Goal: Transaction & Acquisition: Purchase product/service

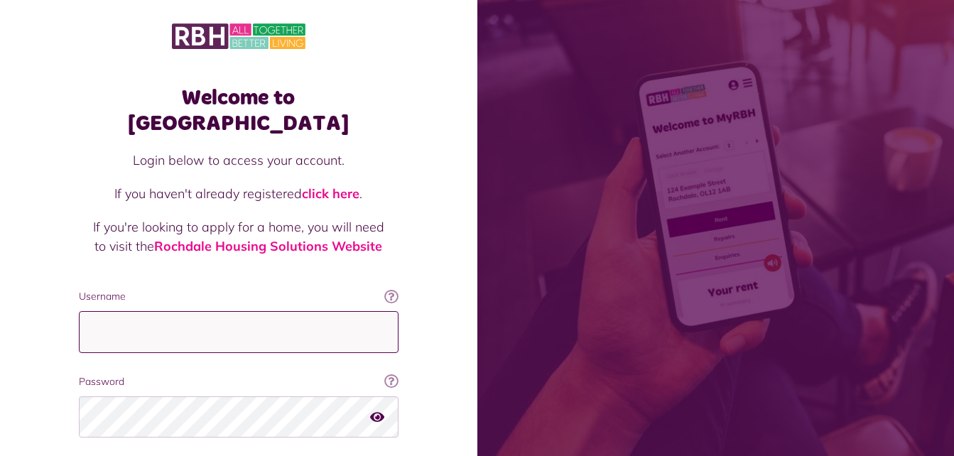
type input "**********"
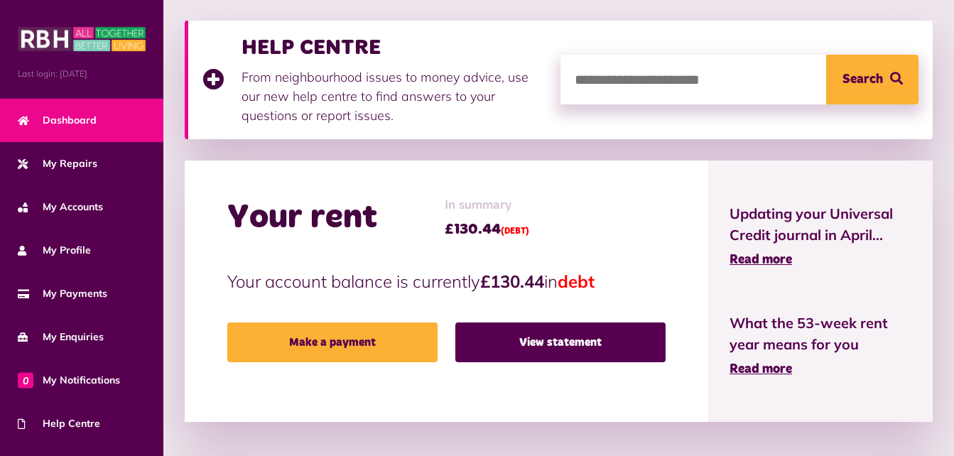
scroll to position [361, 0]
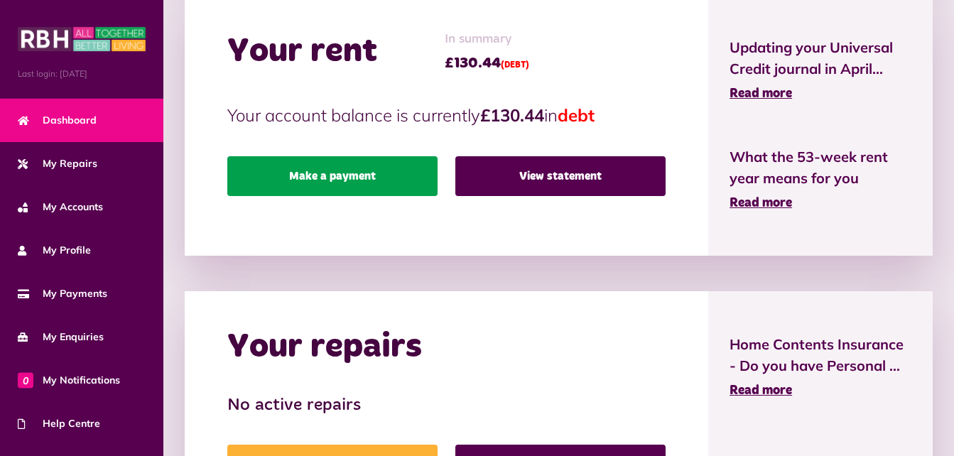
click at [368, 156] on link "Make a payment" at bounding box center [332, 176] width 210 height 40
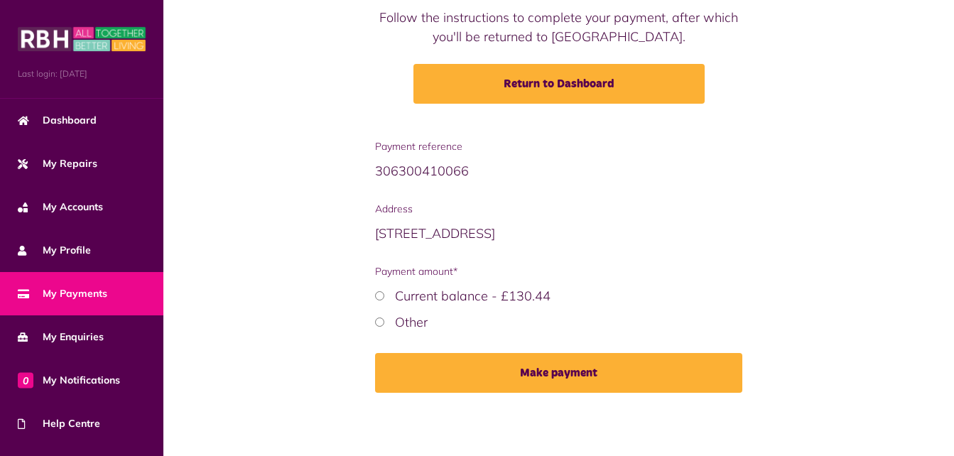
scroll to position [171, 0]
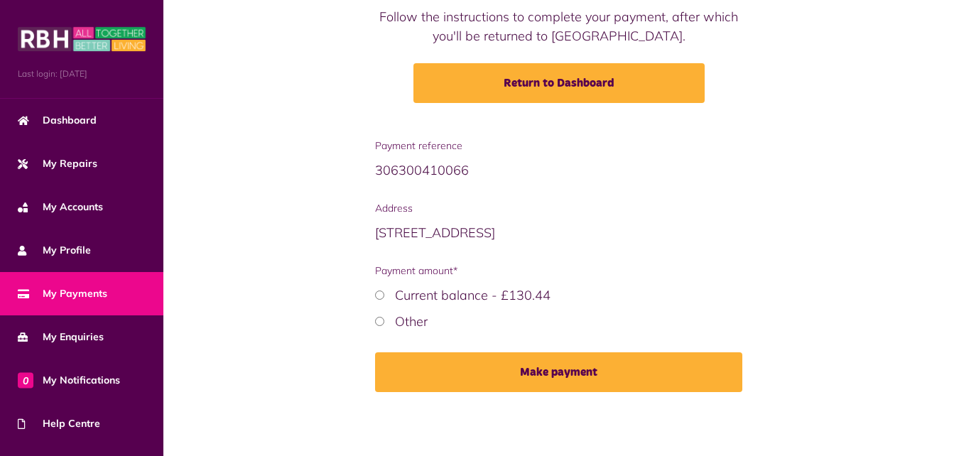
click at [441, 292] on label "Current balance - £130.44" at bounding box center [473, 295] width 156 height 16
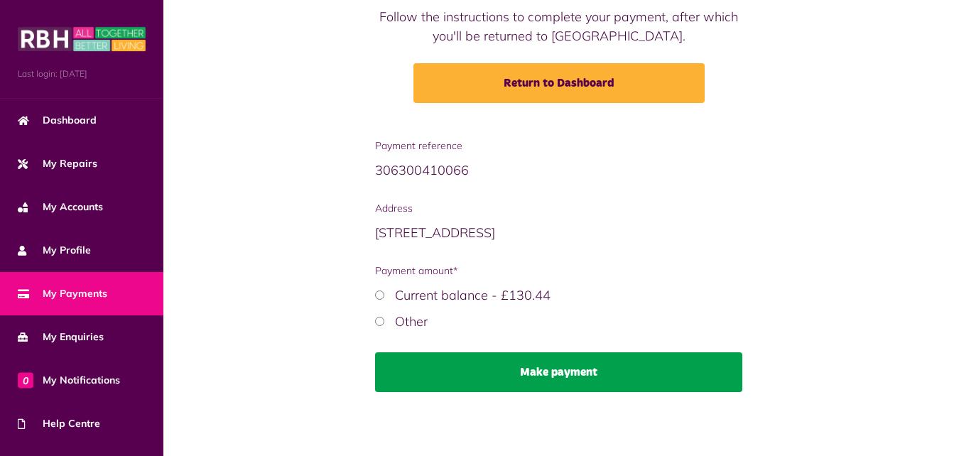
click at [486, 369] on button "Make payment" at bounding box center [558, 372] width 367 height 40
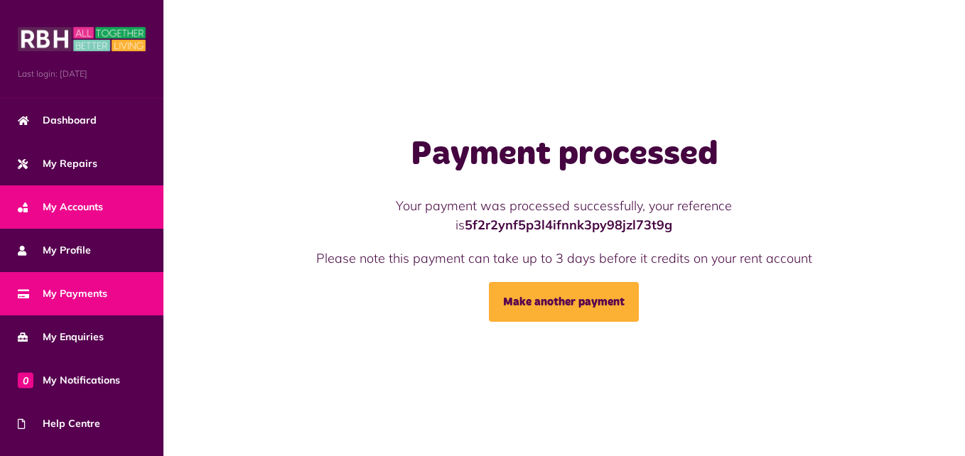
click at [106, 217] on link "My Accounts" at bounding box center [81, 206] width 163 height 43
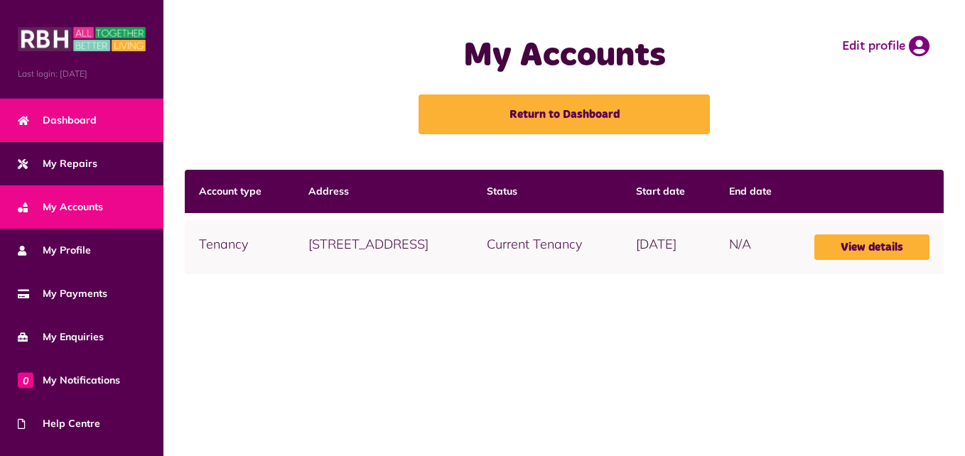
click at [71, 114] on span "Dashboard" at bounding box center [57, 120] width 79 height 15
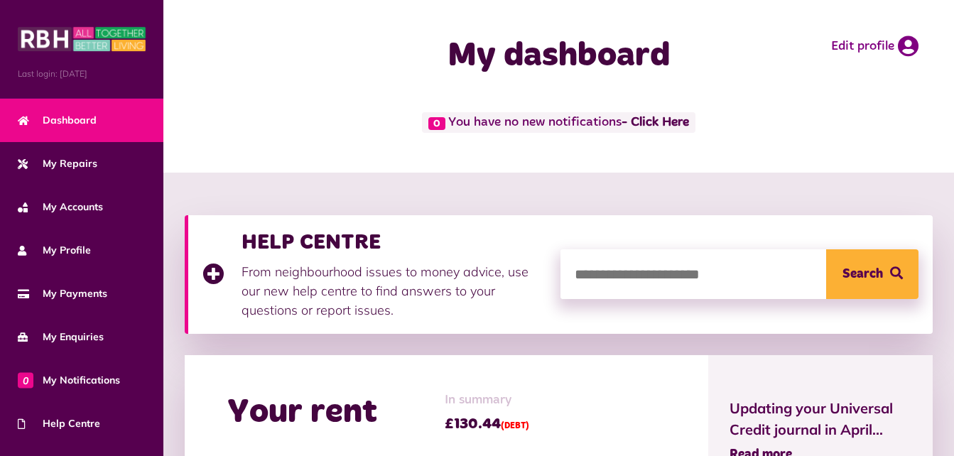
scroll to position [399, 0]
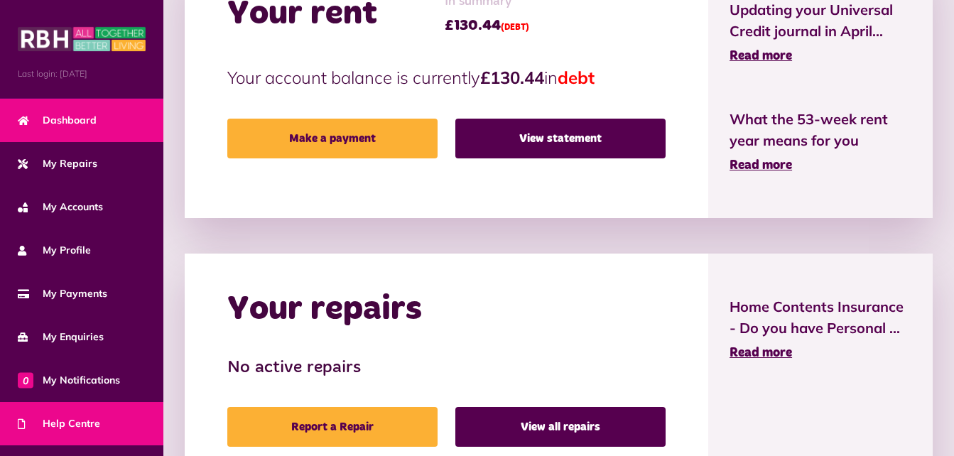
click at [43, 423] on span "Help Centre" at bounding box center [59, 423] width 82 height 15
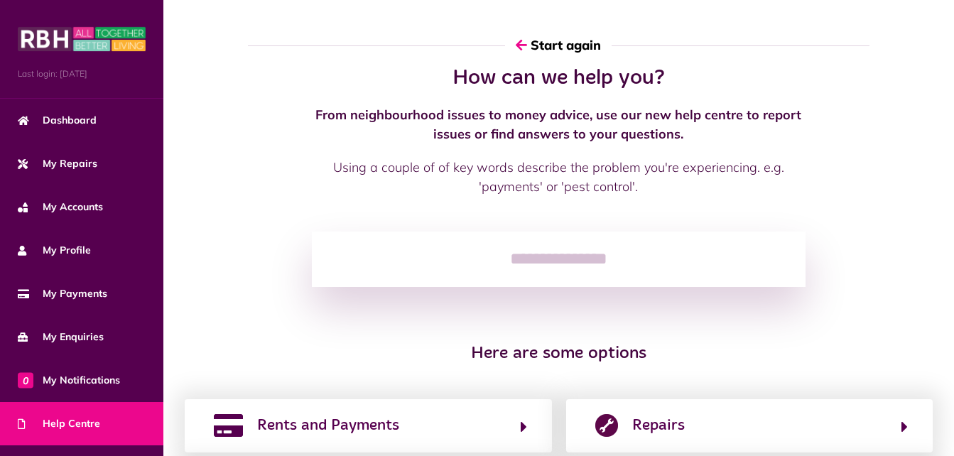
scroll to position [240, 0]
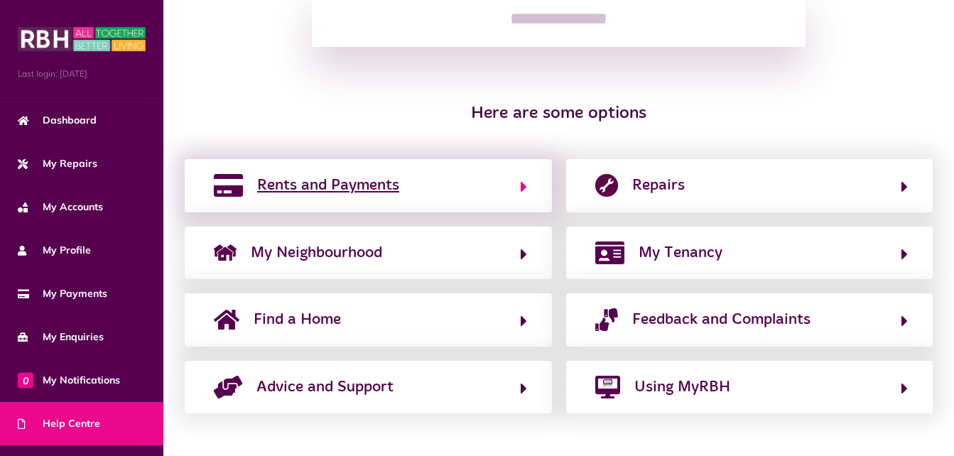
click at [458, 188] on button "Rents and Payments" at bounding box center [369, 185] width 318 height 24
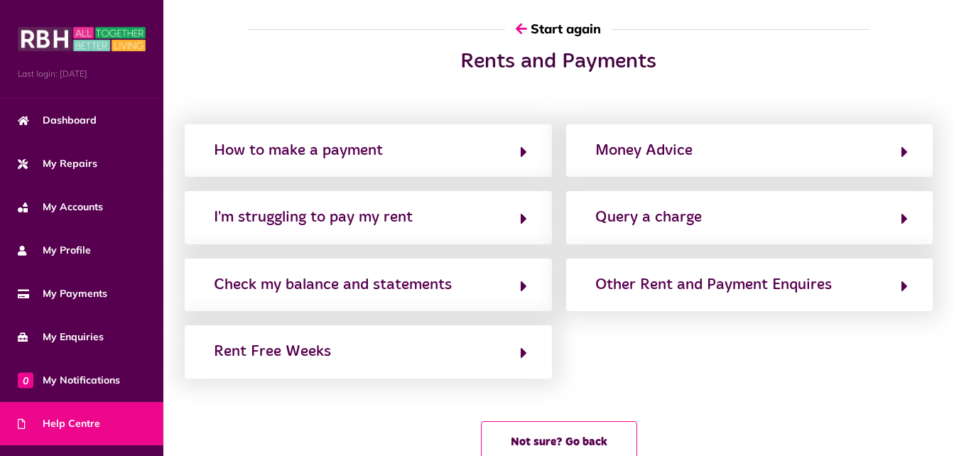
scroll to position [0, 0]
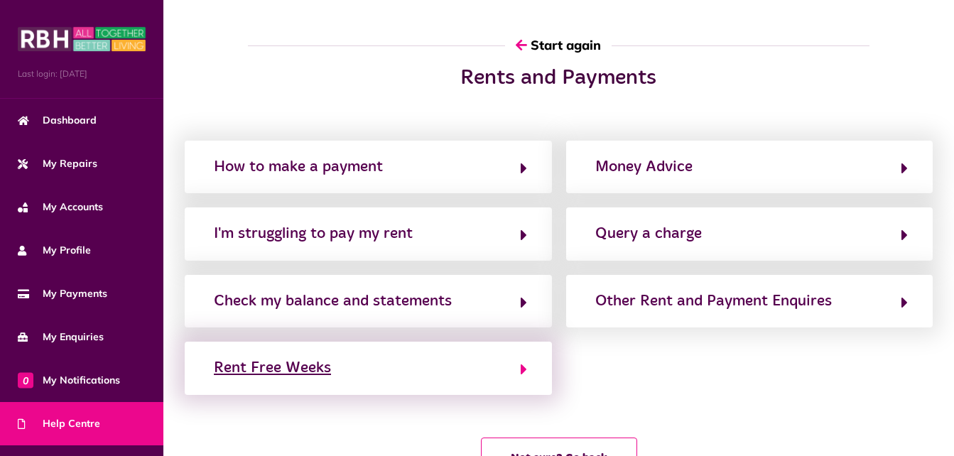
click at [341, 362] on button "Rent Free Weeks" at bounding box center [369, 368] width 318 height 24
